Goal: Task Accomplishment & Management: Manage account settings

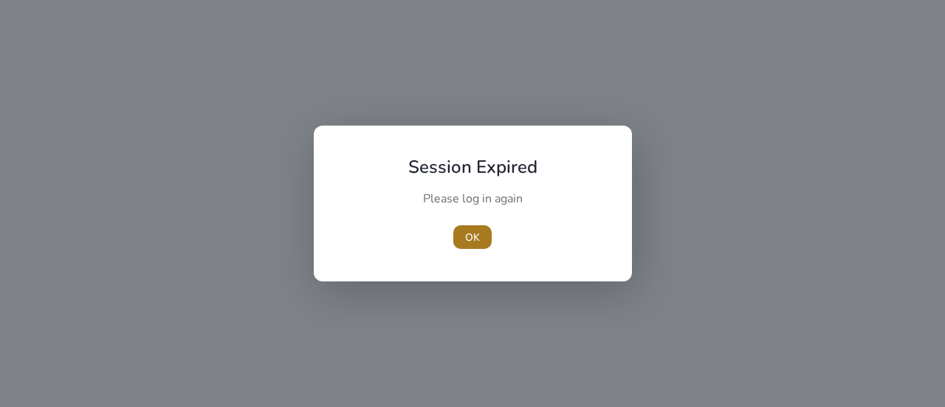
click at [476, 233] on span "OK" at bounding box center [472, 238] width 15 height 16
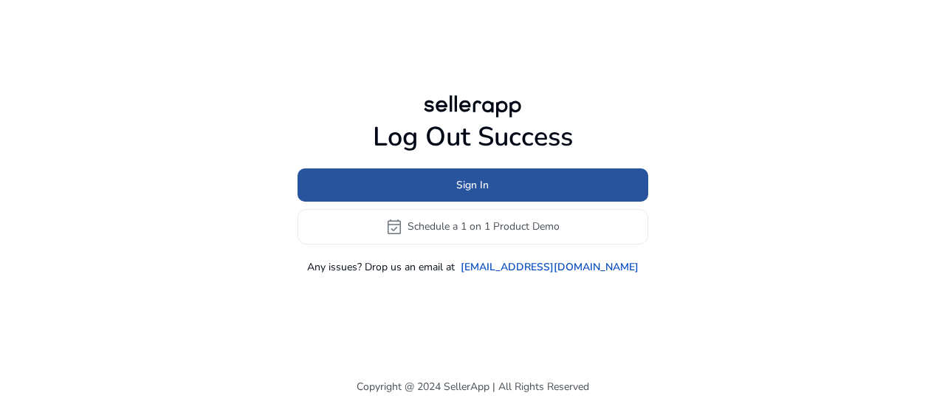
click at [504, 178] on span at bounding box center [473, 184] width 351 height 35
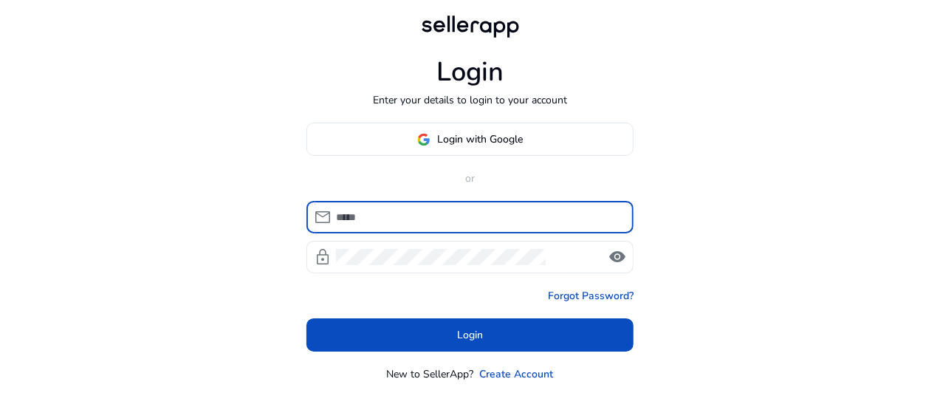
type input "**********"
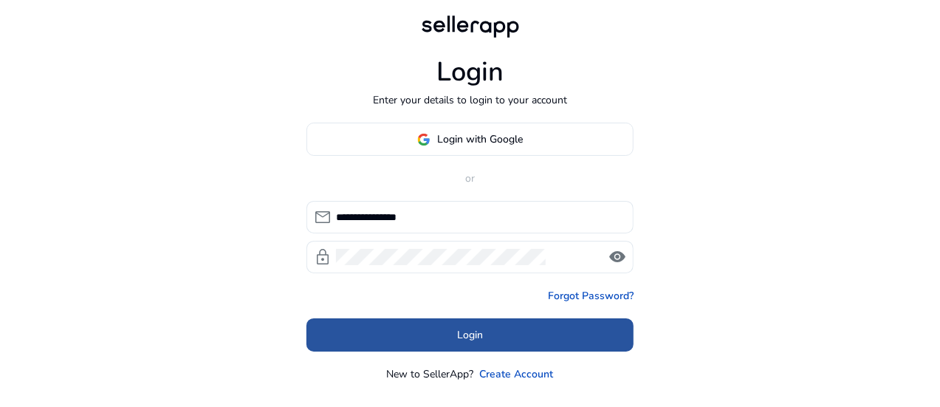
click at [484, 336] on span at bounding box center [469, 335] width 327 height 35
